Goal: Navigation & Orientation: Find specific page/section

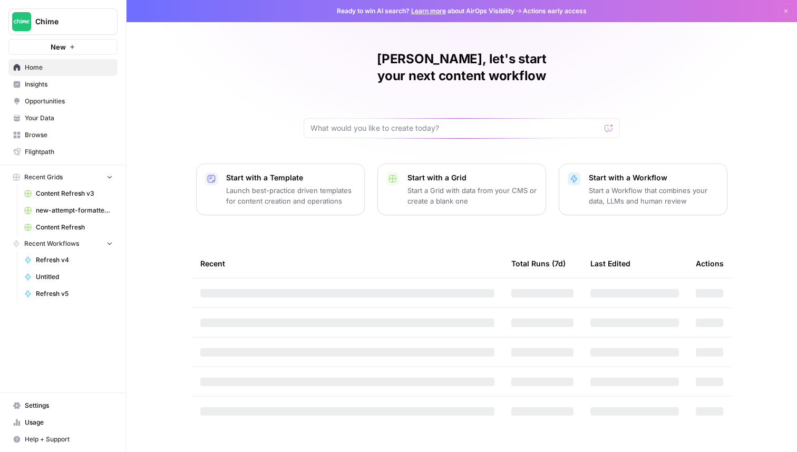
click at [54, 84] on span "Insights" at bounding box center [69, 84] width 88 height 9
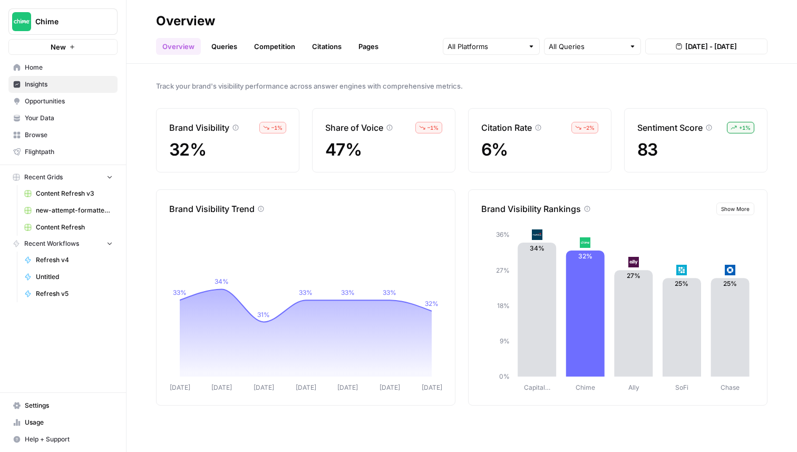
click at [230, 44] on link "Queries" at bounding box center [224, 46] width 38 height 17
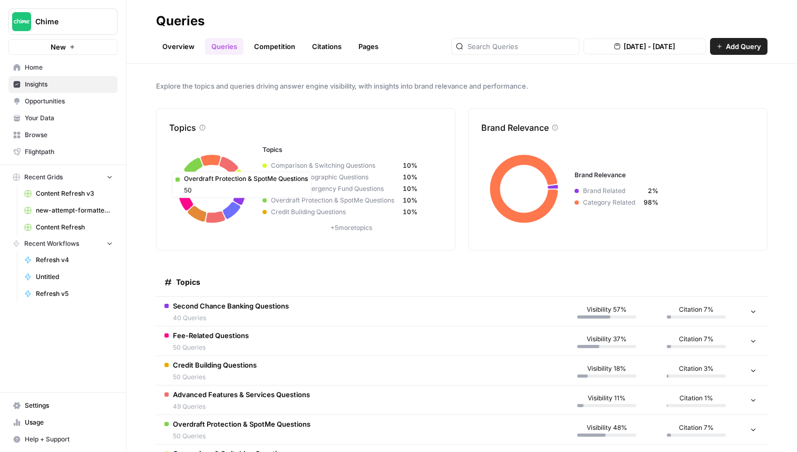
click at [98, 17] on span "Chime" at bounding box center [67, 21] width 64 height 11
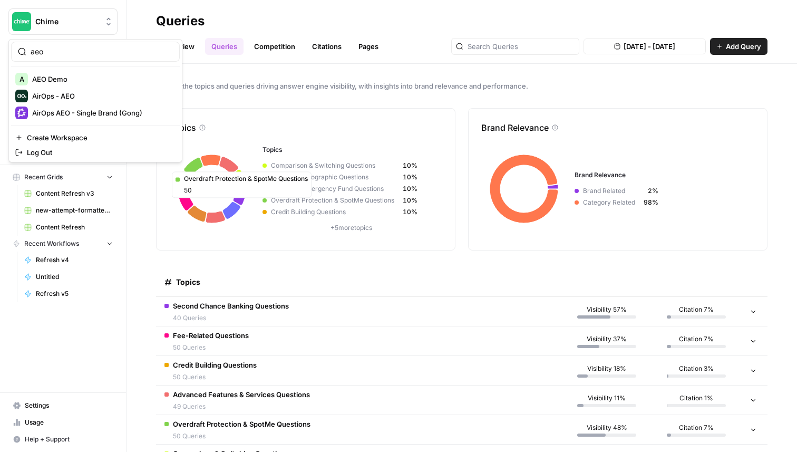
type input "aeo"
click at [94, 92] on span "AirOps - AEO" at bounding box center [101, 96] width 139 height 11
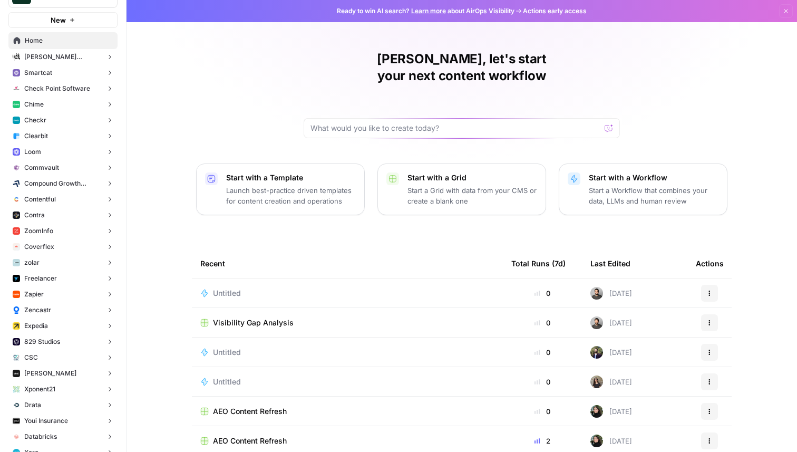
scroll to position [28, 0]
click at [62, 287] on button "Zapier" at bounding box center [62, 293] width 109 height 16
click at [62, 305] on span "Insights" at bounding box center [74, 309] width 78 height 9
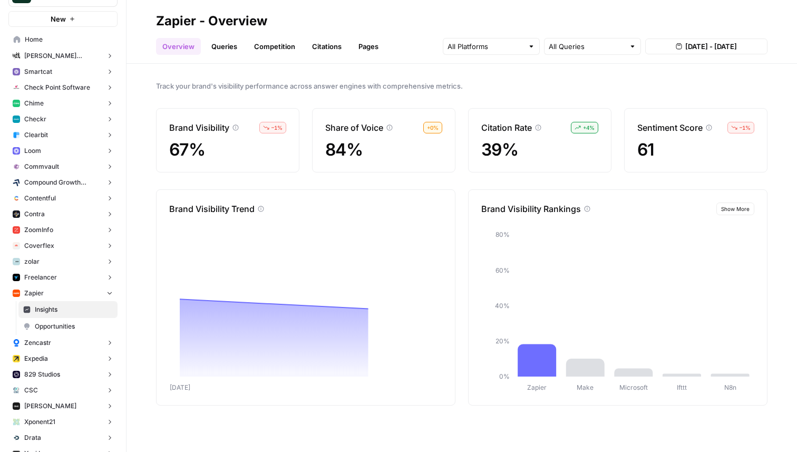
click at [228, 51] on link "Queries" at bounding box center [224, 46] width 38 height 17
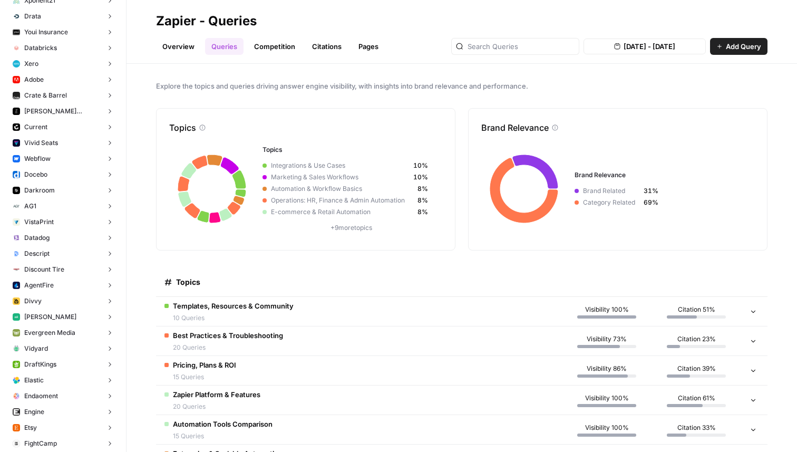
scroll to position [470, 0]
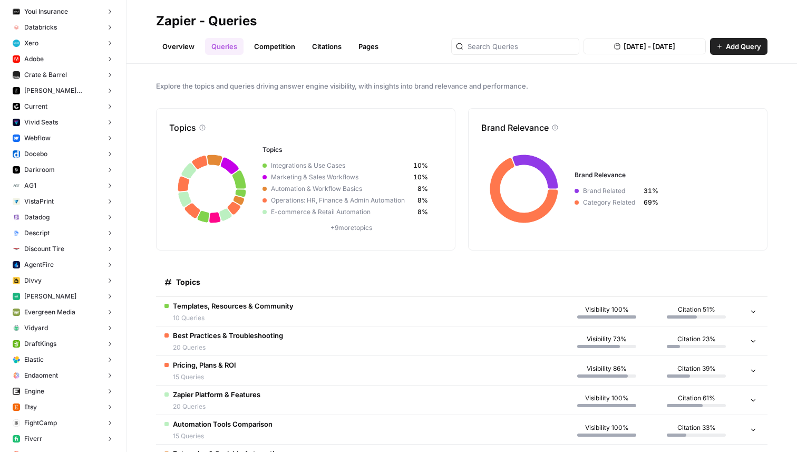
click at [56, 138] on button "Webflow" at bounding box center [62, 138] width 109 height 16
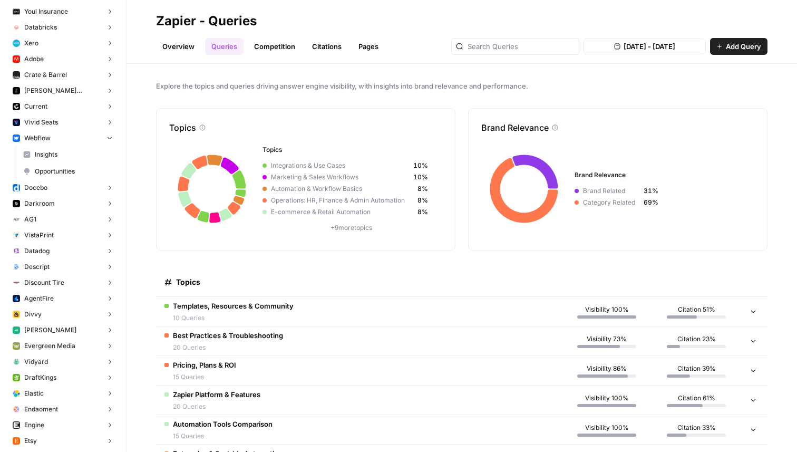
click at [55, 149] on link "Insights" at bounding box center [67, 154] width 99 height 17
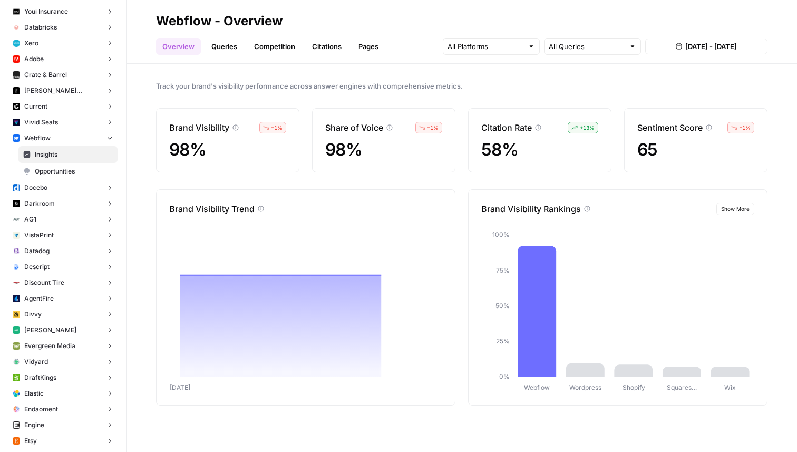
click at [226, 50] on link "Queries" at bounding box center [224, 46] width 38 height 17
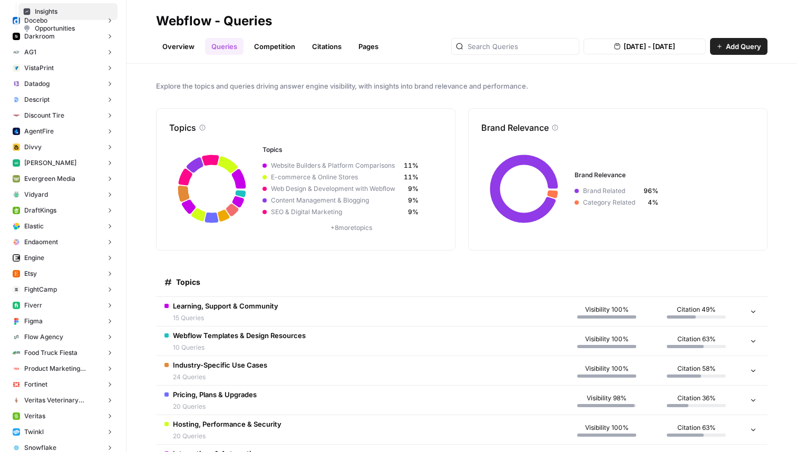
scroll to position [573, 0]
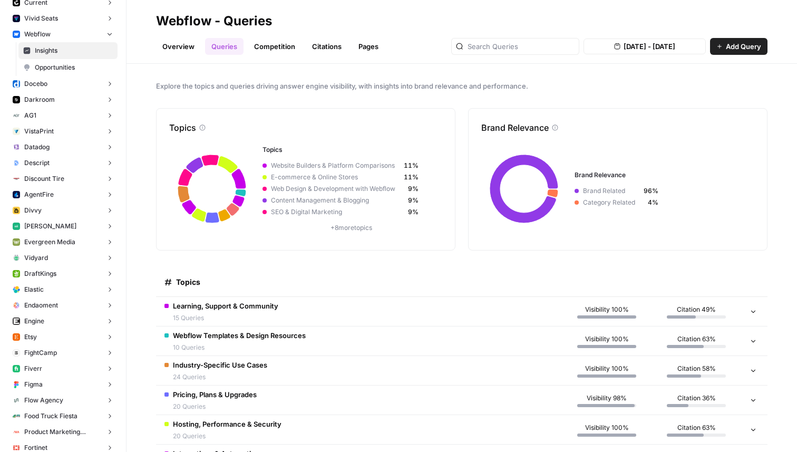
click at [54, 166] on button "Descript" at bounding box center [62, 163] width 109 height 16
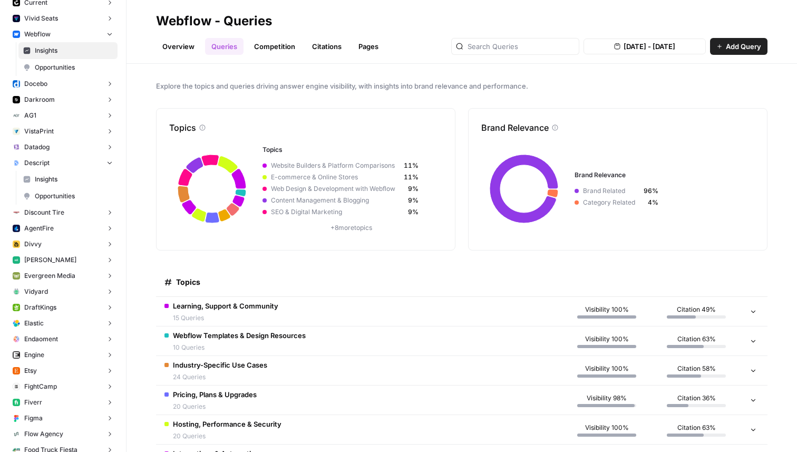
click at [57, 181] on span "Insights" at bounding box center [74, 178] width 78 height 9
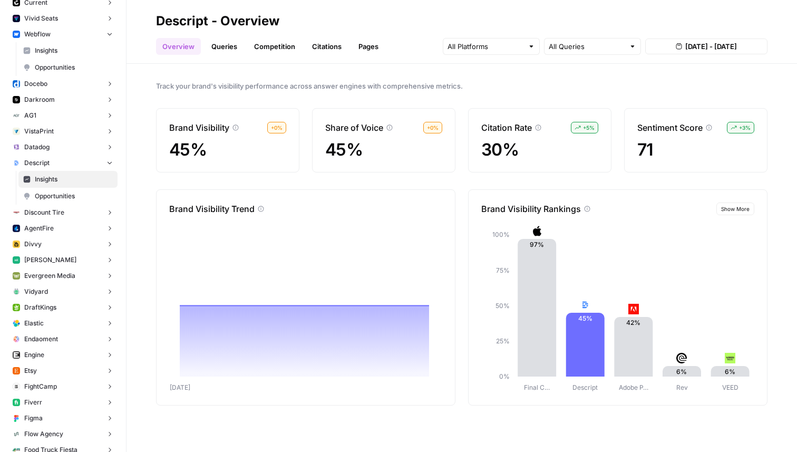
click at [229, 50] on link "Queries" at bounding box center [224, 46] width 38 height 17
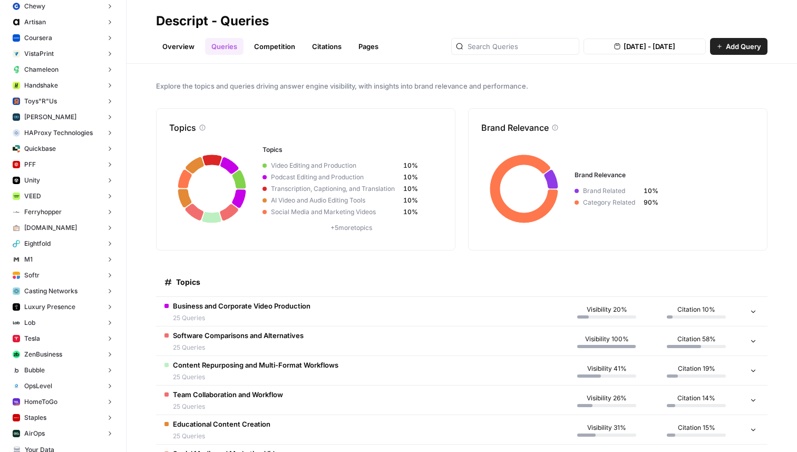
scroll to position [3812, 0]
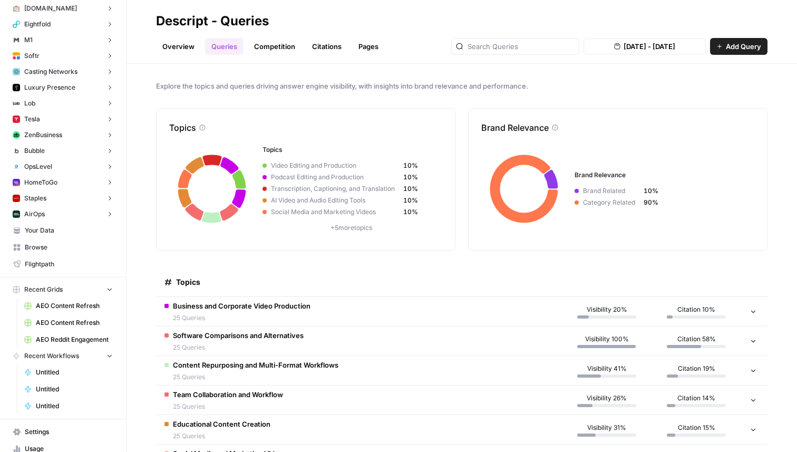
click at [46, 210] on button "AirOps" at bounding box center [62, 214] width 109 height 16
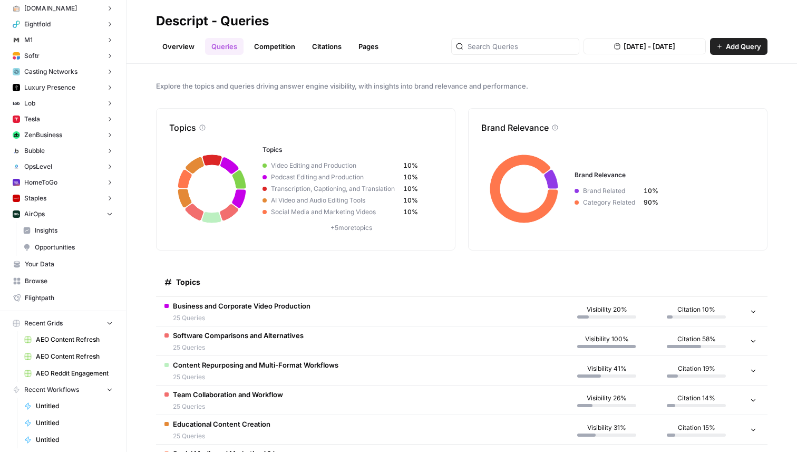
click at [50, 227] on span "Insights" at bounding box center [74, 230] width 78 height 9
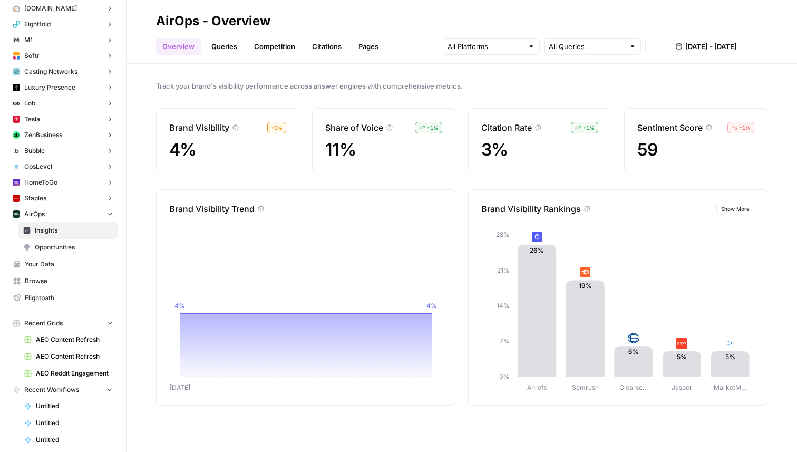
click at [225, 48] on link "Queries" at bounding box center [224, 46] width 38 height 17
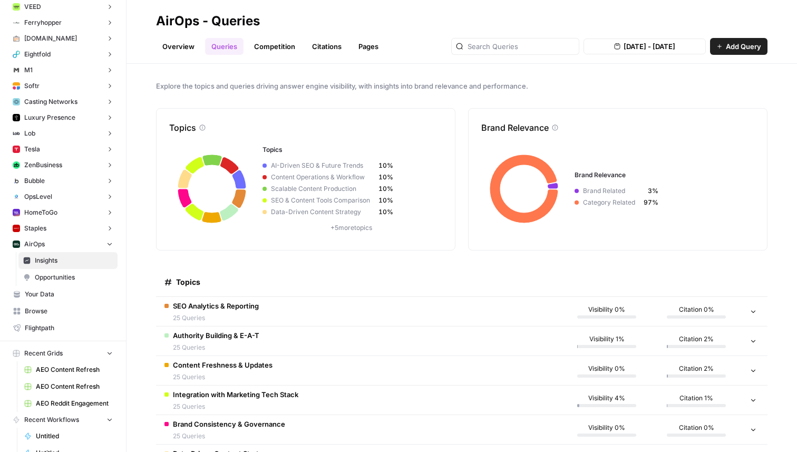
scroll to position [3773, 0]
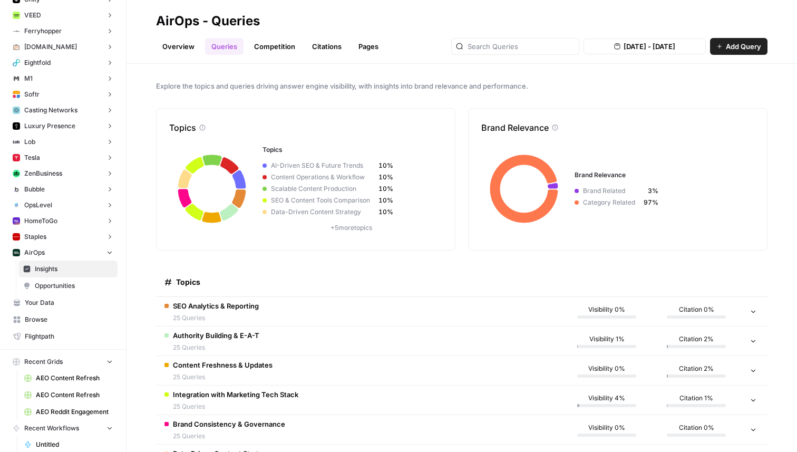
click at [56, 159] on button "Tesla" at bounding box center [62, 158] width 109 height 16
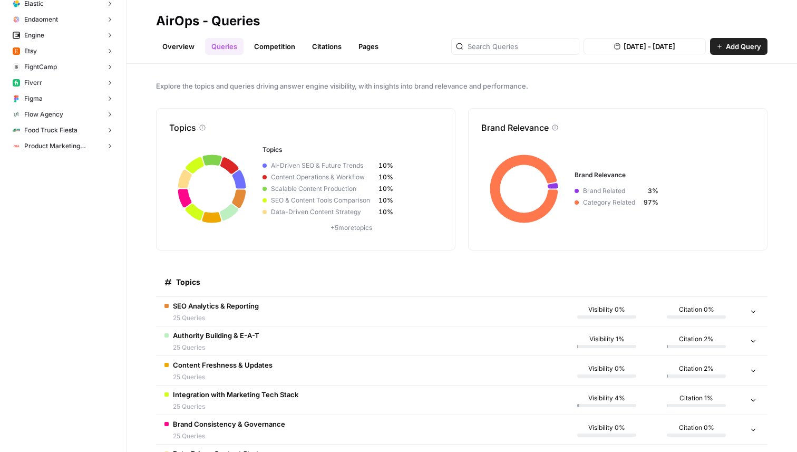
scroll to position [0, 0]
